Goal: Task Accomplishment & Management: Use online tool/utility

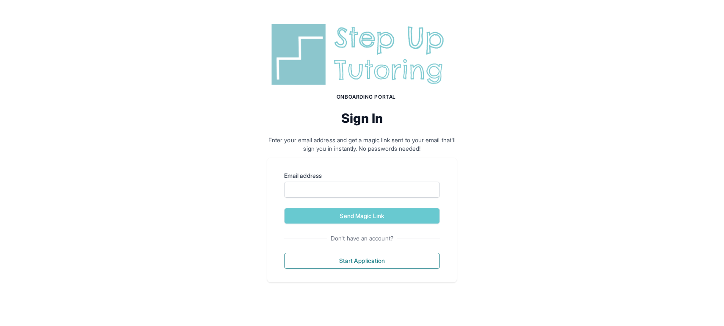
click at [352, 70] on img at bounding box center [362, 54] width 190 height 68
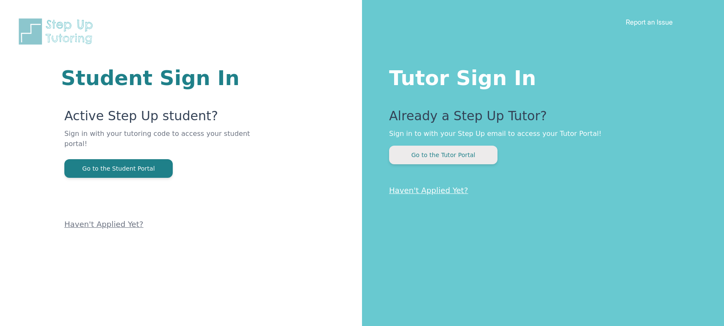
click at [431, 154] on button "Go to the Tutor Portal" at bounding box center [443, 155] width 108 height 19
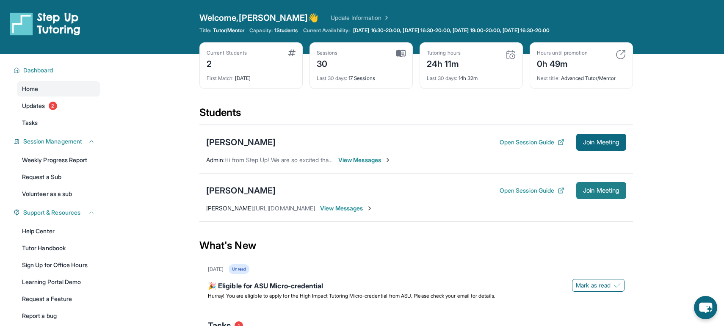
click at [608, 193] on span "Join Meeting" at bounding box center [601, 190] width 36 height 5
click at [373, 206] on span "View Messages" at bounding box center [346, 208] width 53 height 8
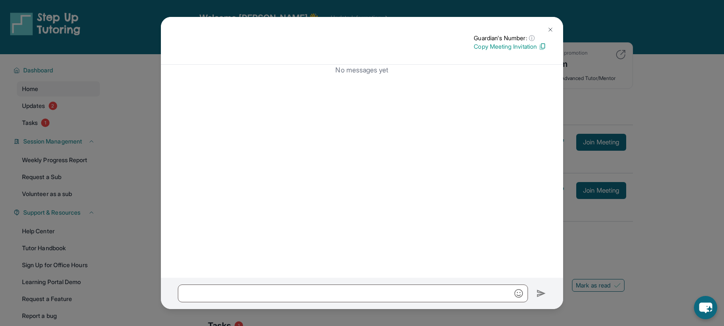
click at [550, 28] on img at bounding box center [550, 29] width 7 height 7
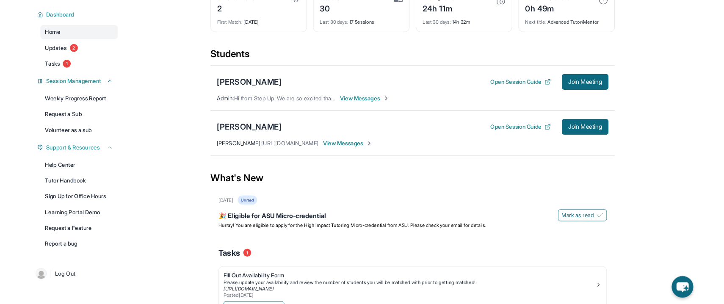
scroll to position [59, 0]
